Goal: Find specific page/section: Find specific page/section

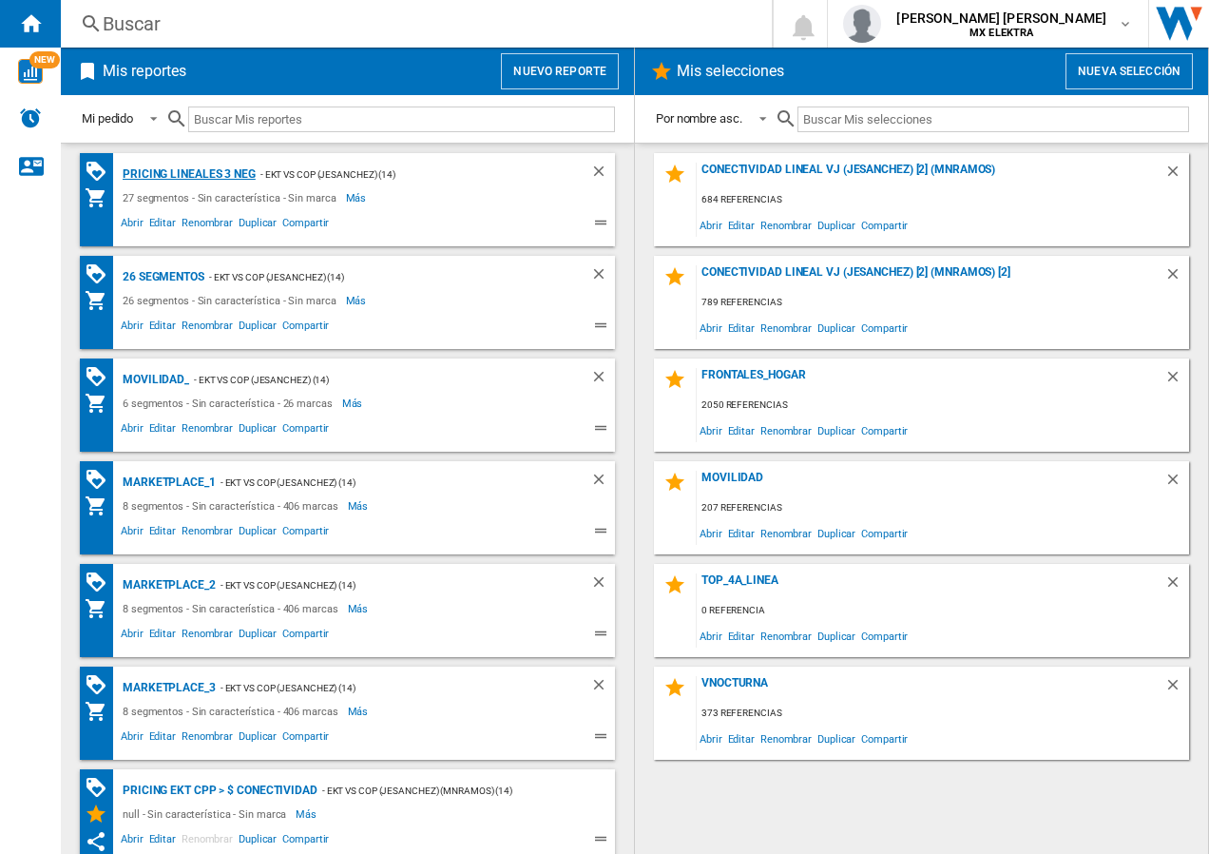
click at [172, 170] on div "Pricing lineales 3 neg" at bounding box center [187, 175] width 138 height 24
